Goal: Task Accomplishment & Management: Manage account settings

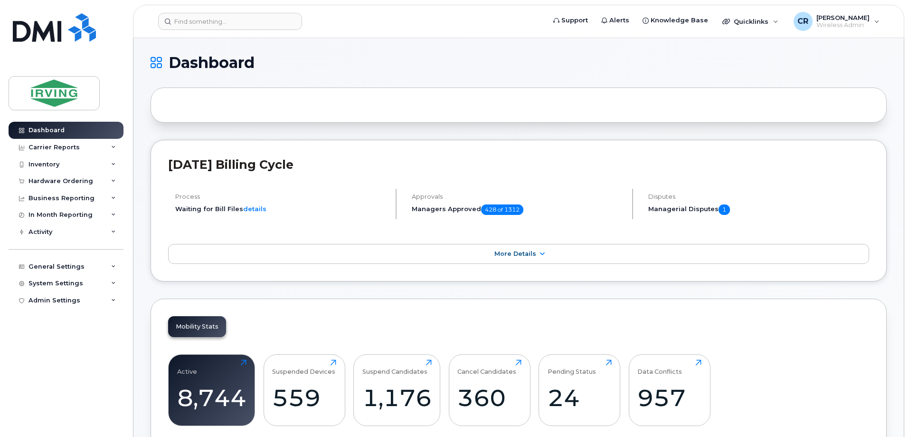
scroll to position [238, 0]
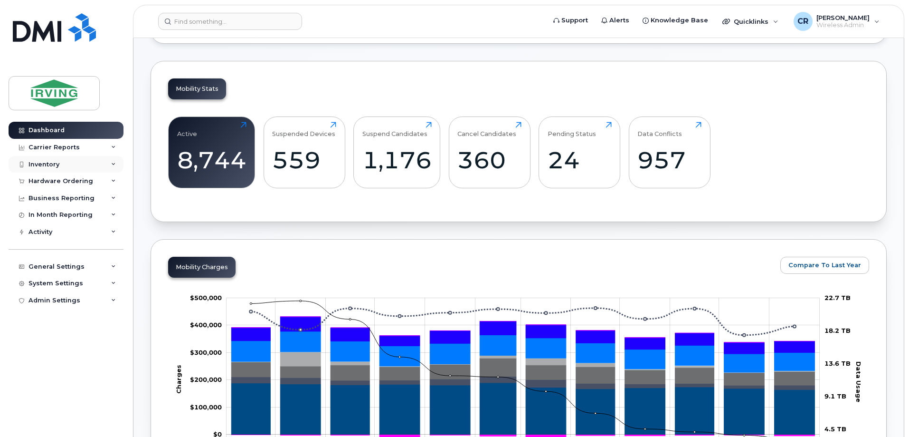
click at [45, 161] on div "Inventory" at bounding box center [44, 165] width 31 height 8
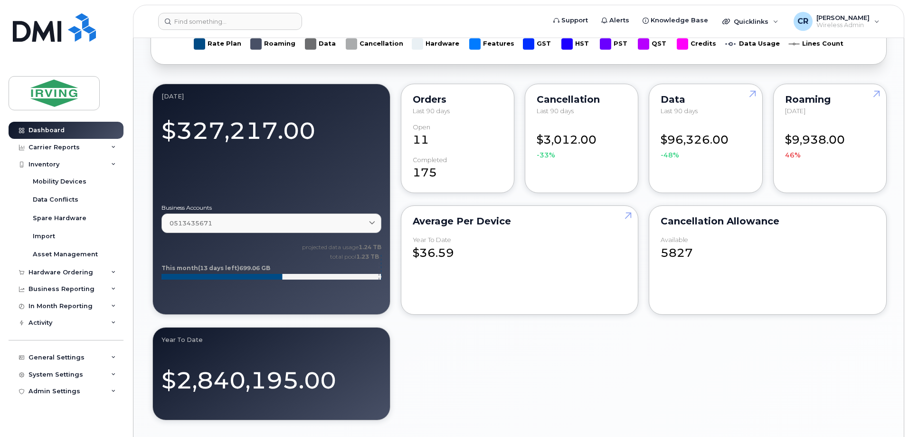
scroll to position [665, 0]
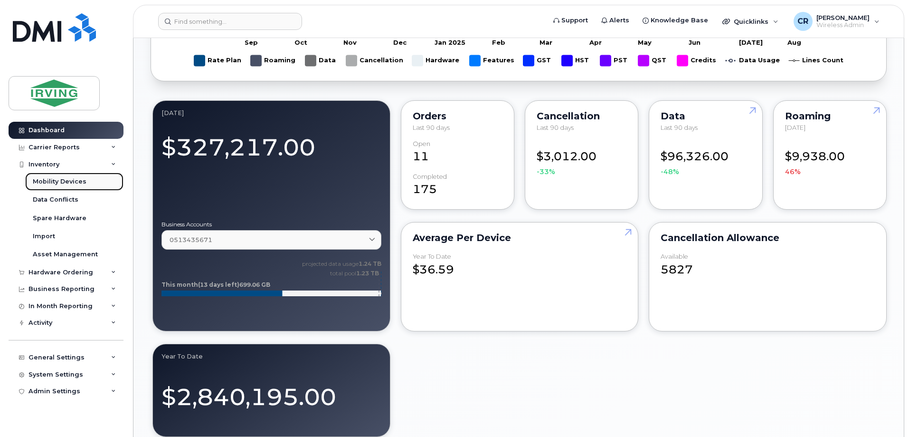
click at [72, 180] on div "Mobility Devices" at bounding box center [60, 181] width 54 height 9
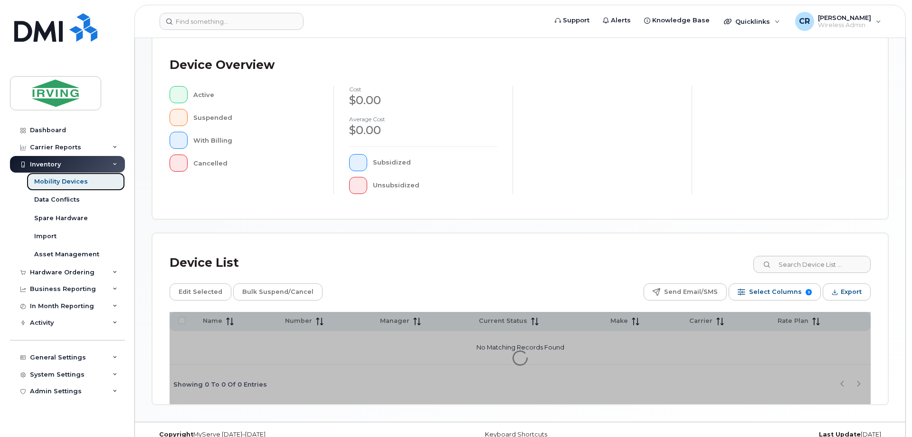
scroll to position [217, 0]
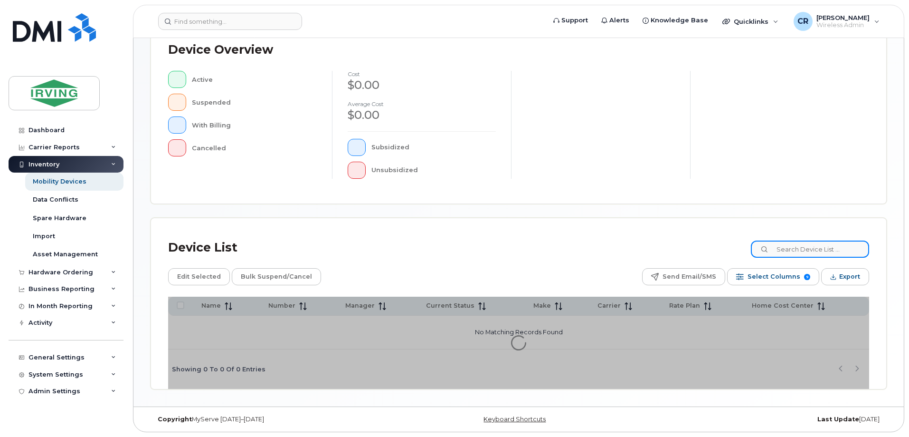
click at [800, 252] on input at bounding box center [810, 248] width 118 height 17
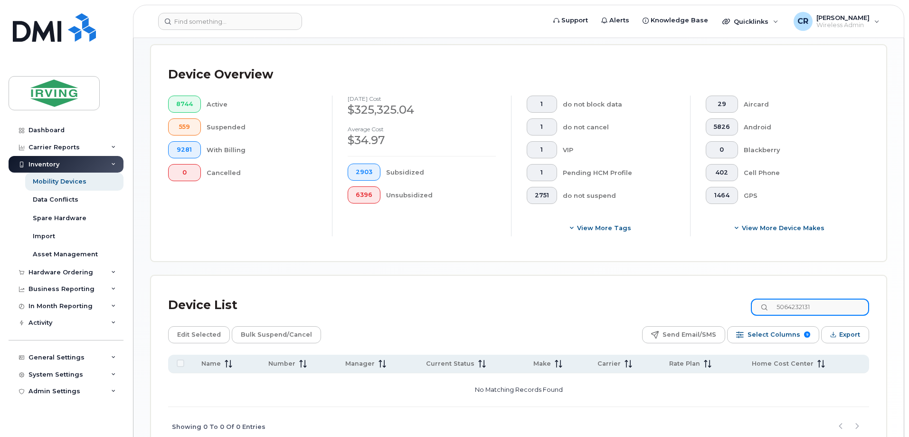
drag, startPoint x: 831, startPoint y: 298, endPoint x: 608, endPoint y: 283, distance: 223.8
click at [608, 283] on div "Device List 5064232131 Edit Selected Bulk Suspend/Cancel Send Email/SMS Select …" at bounding box center [518, 361] width 735 height 171
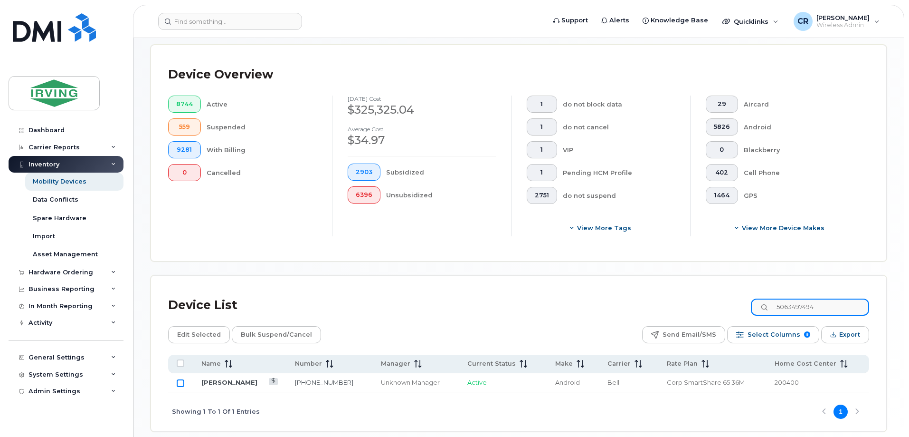
type input "5063497494"
click at [181, 379] on input "Row Unselected" at bounding box center [181, 383] width 8 height 8
checkbox input "true"
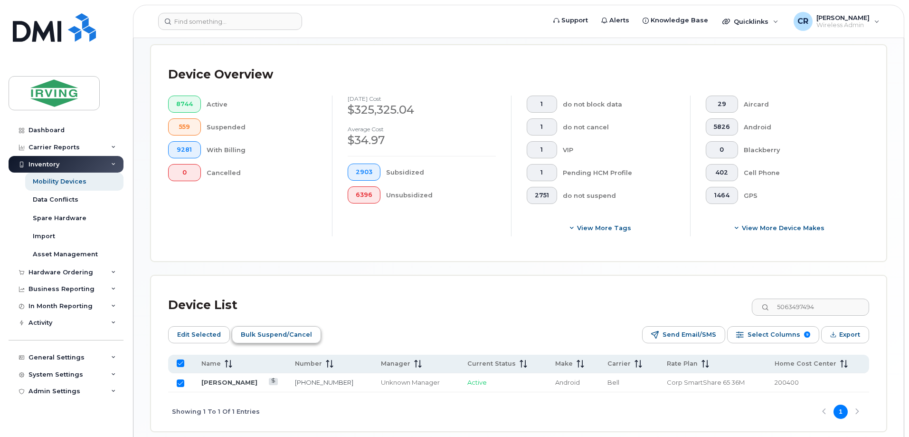
click at [282, 330] on span "Bulk Suspend/Cancel" at bounding box center [276, 334] width 71 height 14
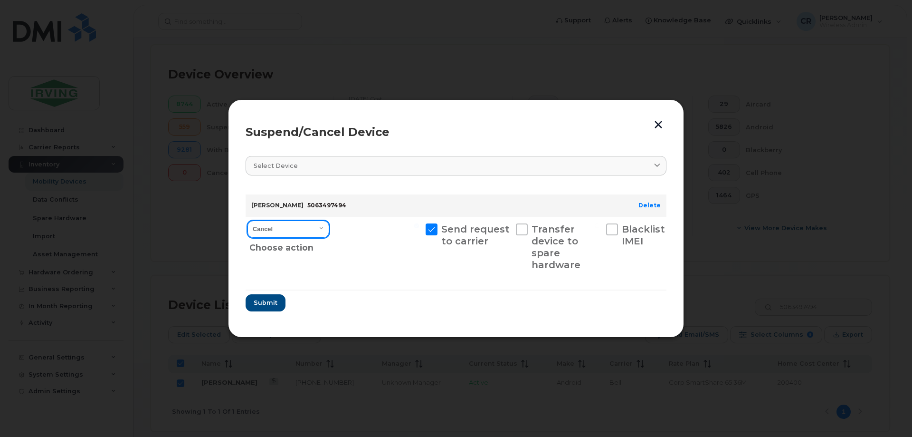
click at [294, 233] on select "Cancel Suspend - Extend Suspension Suspend - Reduced Rate Suspend - Full Rate S…" at bounding box center [288, 228] width 82 height 17
select select "[object Object]"
click at [247, 220] on select "Cancel Suspend - Extend Suspension Suspend - Reduced Rate Suspend - Full Rate S…" at bounding box center [288, 228] width 82 height 17
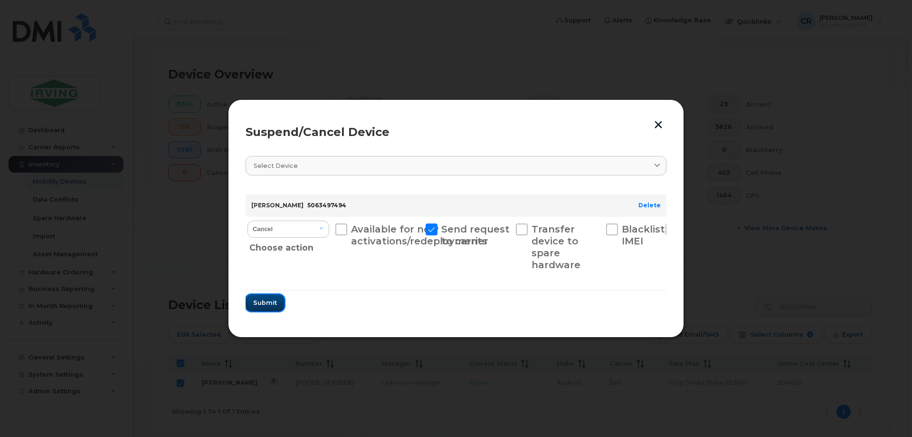
click at [268, 299] on span "Submit" at bounding box center [265, 302] width 24 height 9
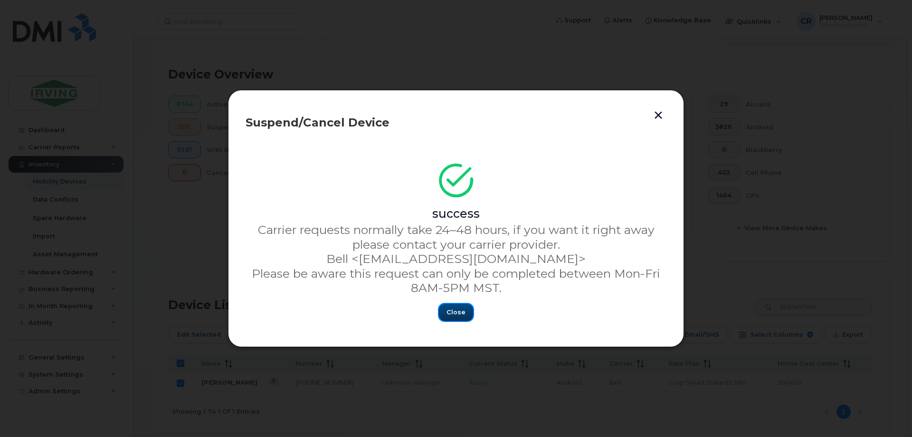
click at [455, 312] on span "Close" at bounding box center [456, 311] width 19 height 9
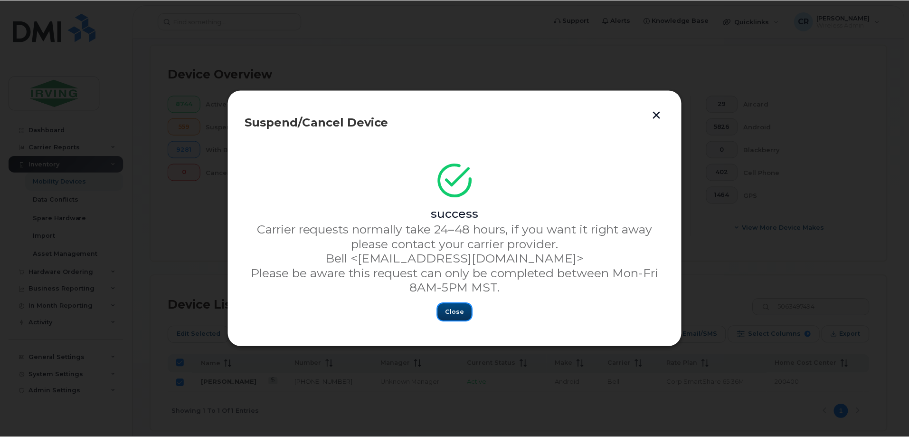
scroll to position [209, 0]
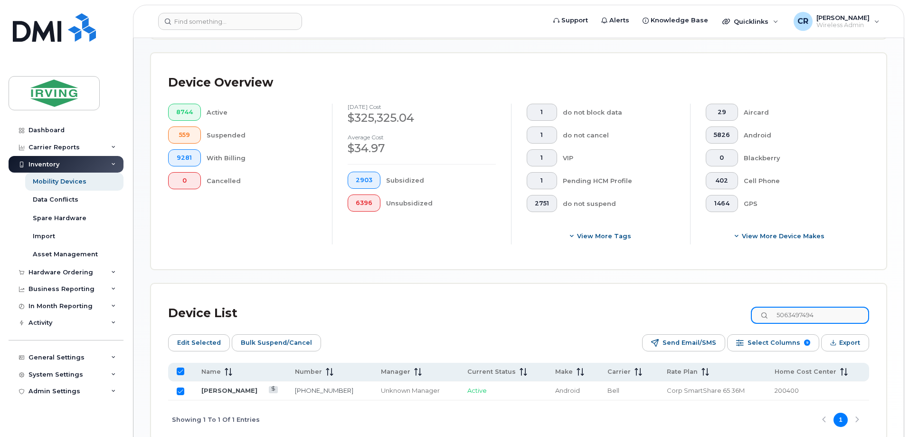
drag, startPoint x: 846, startPoint y: 305, endPoint x: 559, endPoint y: 302, distance: 286.9
click at [559, 302] on div "Device List 5063497494" at bounding box center [518, 313] width 701 height 25
type input "506390016"
checkbox input "false"
type input "5063900163"
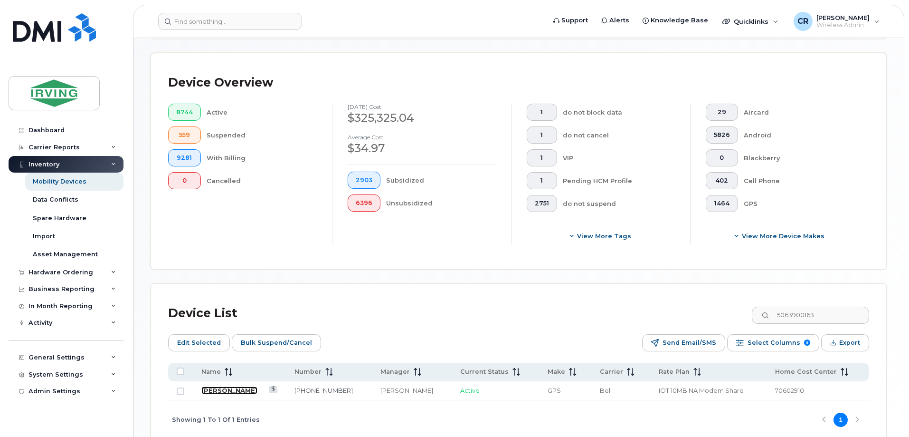
click at [229, 386] on link "[PERSON_NAME]" at bounding box center [229, 390] width 56 height 8
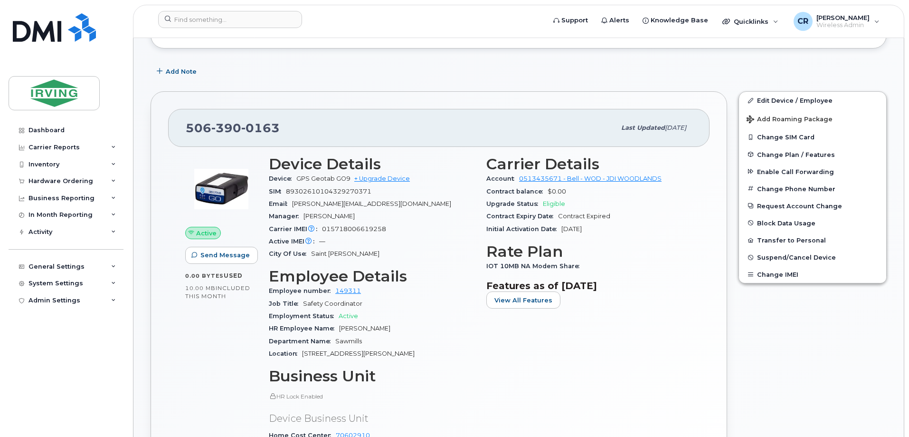
scroll to position [143, 0]
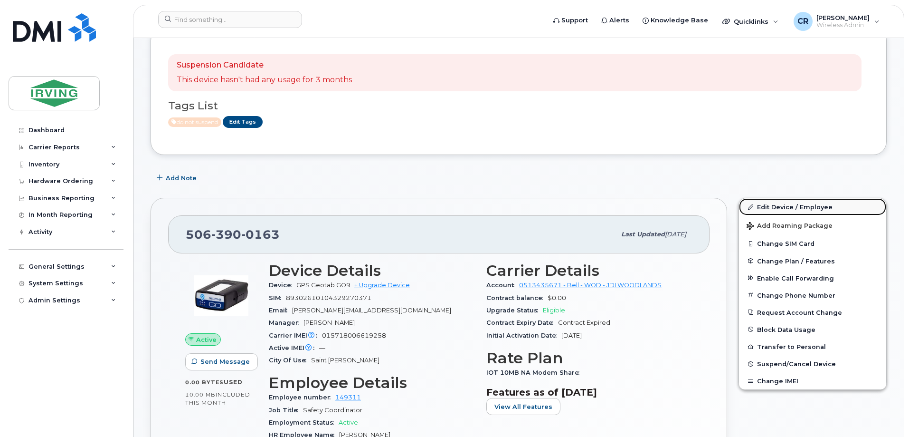
click at [781, 207] on link "Edit Device / Employee" at bounding box center [812, 206] width 147 height 17
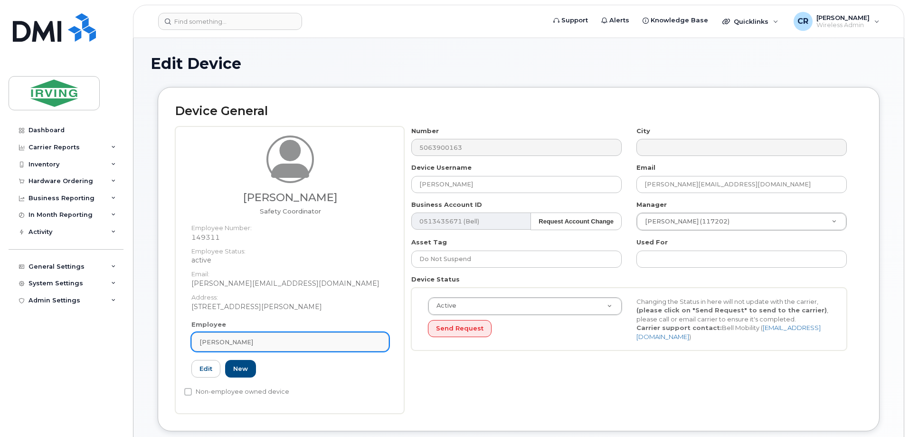
click at [275, 341] on div "[PERSON_NAME]" at bounding box center [290, 341] width 181 height 9
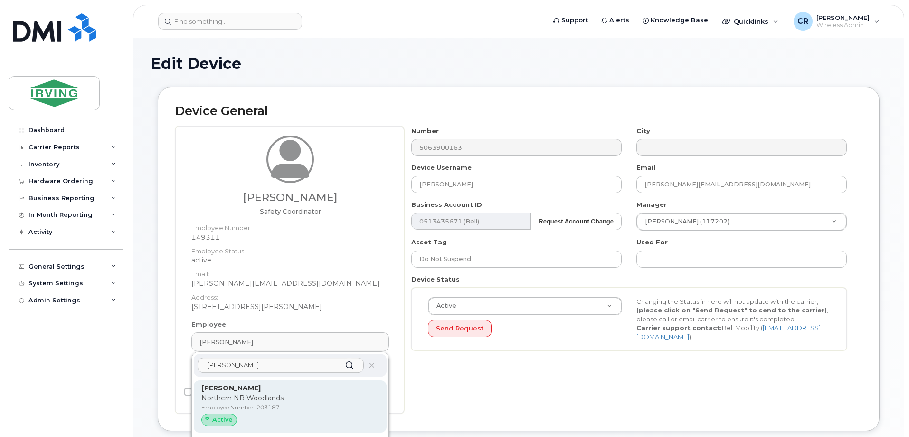
type input "scott collin"
click at [234, 398] on p "Northern NB Woodlands" at bounding box center [290, 398] width 178 height 10
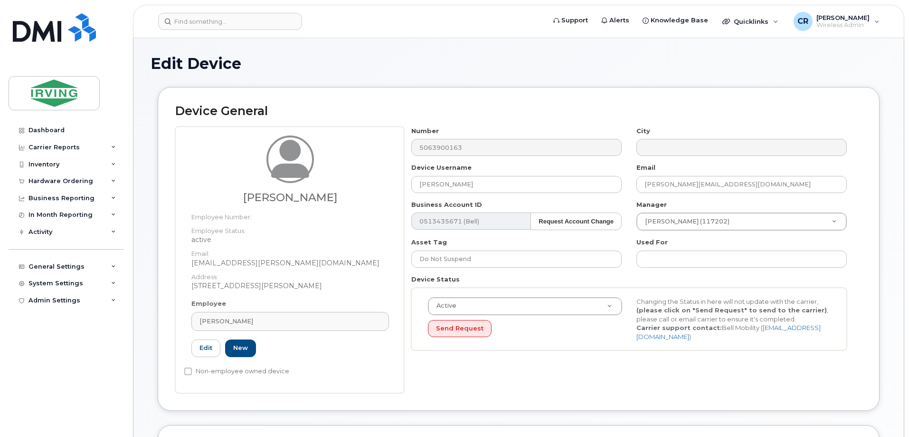
type input "203187"
type input "[PERSON_NAME]"
type input "[EMAIL_ADDRESS][PERSON_NAME][DOMAIN_NAME]"
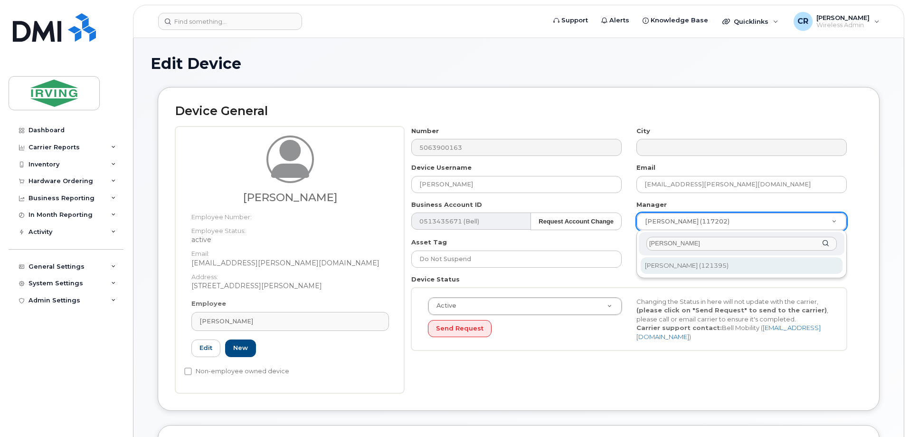
type input "michel cyr"
type input "1461536"
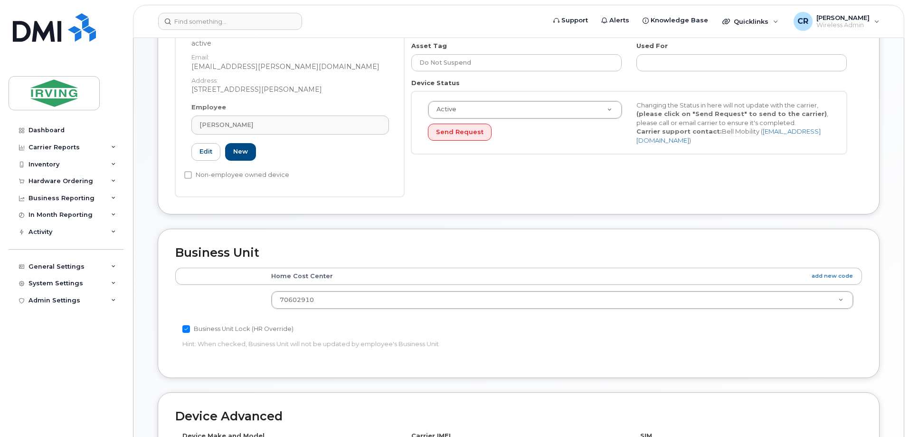
scroll to position [198, 0]
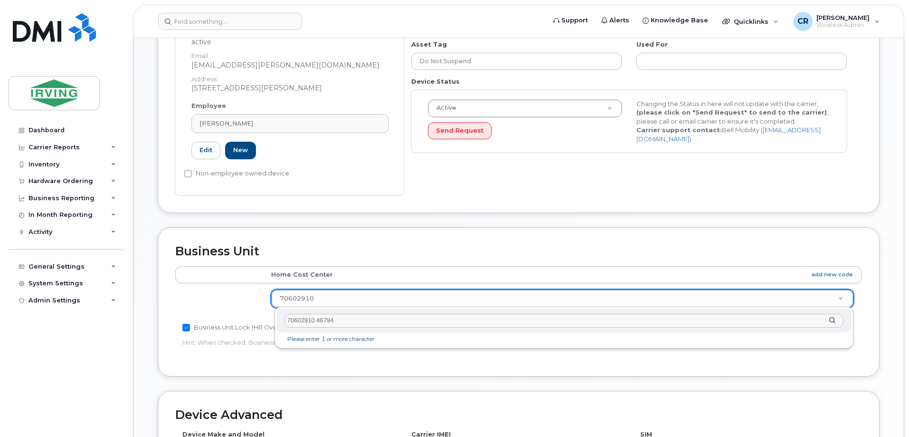
click at [325, 319] on input "70602910.46794" at bounding box center [564, 321] width 559 height 14
drag, startPoint x: 440, startPoint y: 318, endPoint x: 188, endPoint y: 311, distance: 252.3
click at [188, 311] on body "Support Alerts Knowledge Base Quicklinks Suspend / Cancel Device Change SIM Car…" at bounding box center [454, 238] width 909 height 872
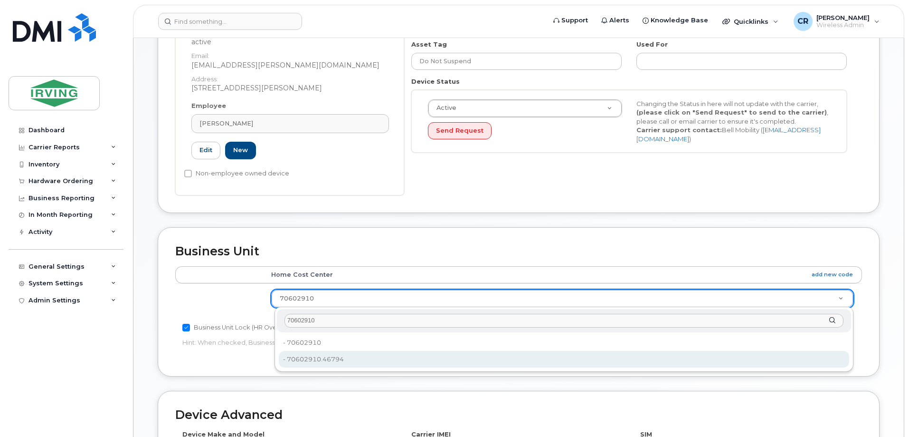
type input "70602910"
type input "4316613"
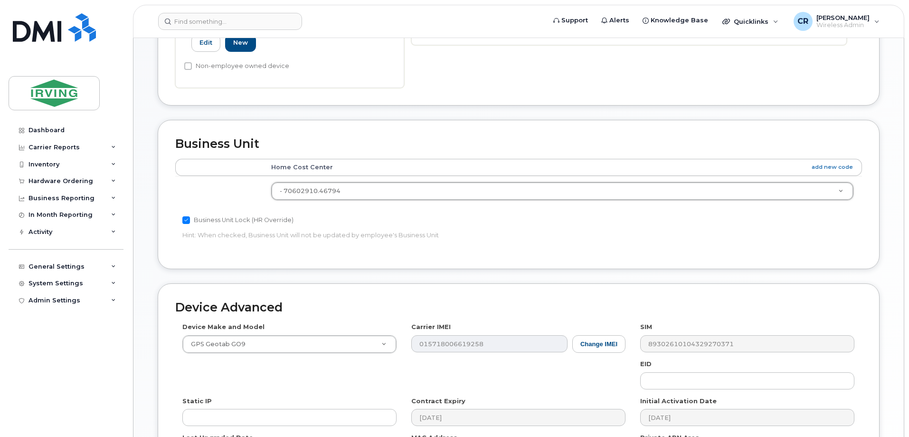
scroll to position [435, 0]
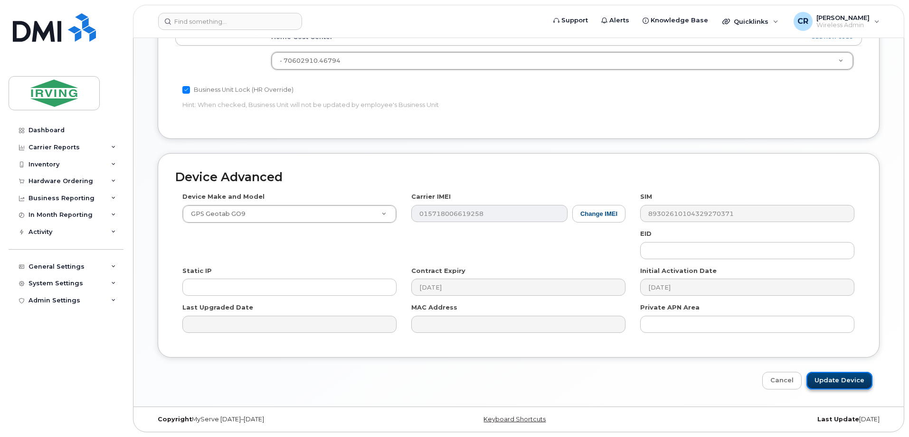
click at [840, 381] on input "Update Device" at bounding box center [840, 380] width 66 height 18
type input "Saving..."
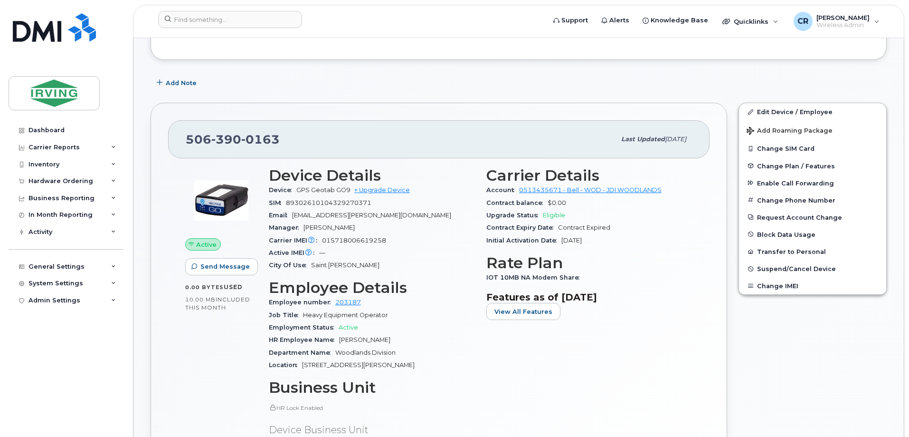
scroll to position [428, 0]
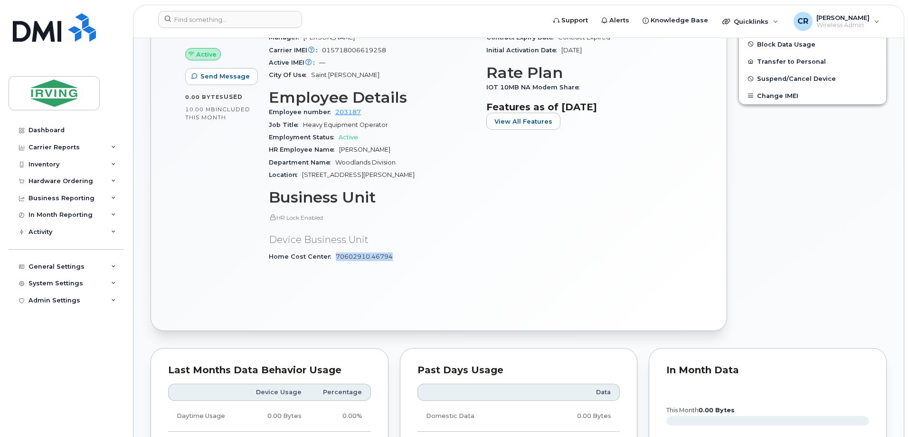
drag, startPoint x: 391, startPoint y: 257, endPoint x: 333, endPoint y: 258, distance: 58.0
click at [333, 258] on div "Home Cost Center 70602910.46794" at bounding box center [372, 256] width 206 height 12
copy link "70602910.46794"
click at [47, 166] on div "Inventory" at bounding box center [44, 165] width 31 height 8
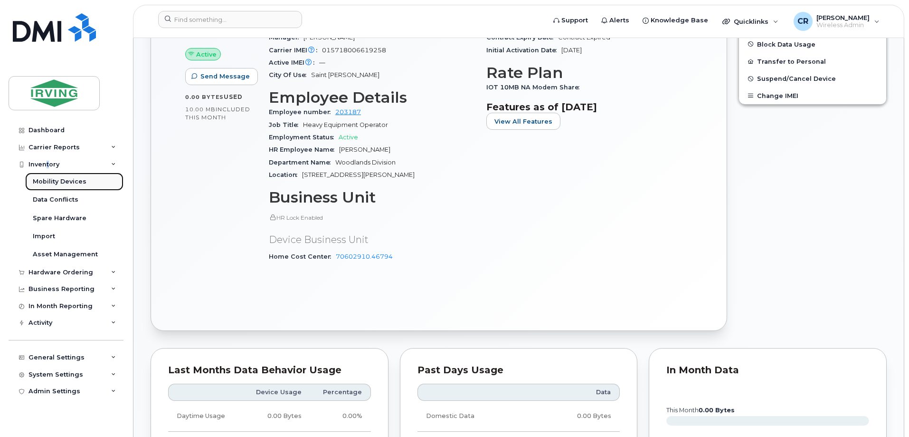
click at [54, 179] on div "Mobility Devices" at bounding box center [60, 181] width 54 height 9
